Goal: Find specific page/section: Find specific page/section

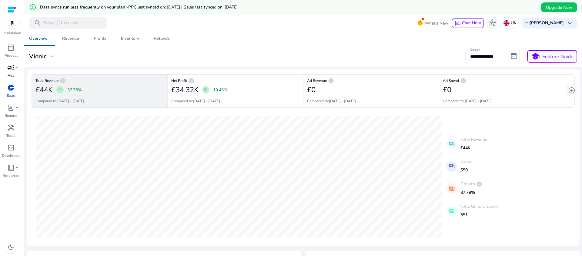
click at [9, 68] on span "campaign" at bounding box center [10, 67] width 7 height 7
click at [192, 17] on mat-toolbar "search Press / to search What's New chat Chat Now hub UK Hi [PERSON_NAME] keybo…" at bounding box center [303, 23] width 558 height 17
